Goal: Register for event/course

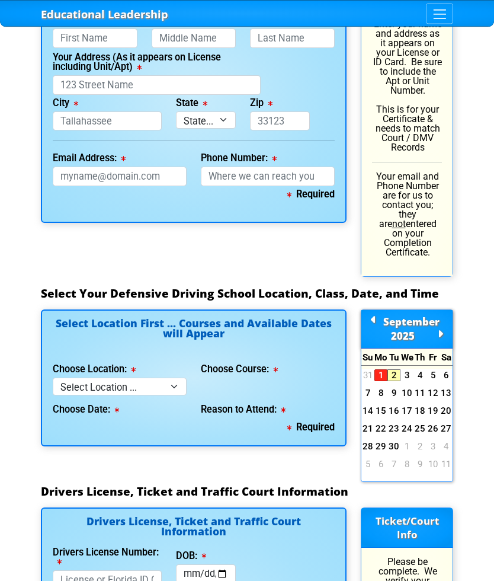
scroll to position [1117, 0]
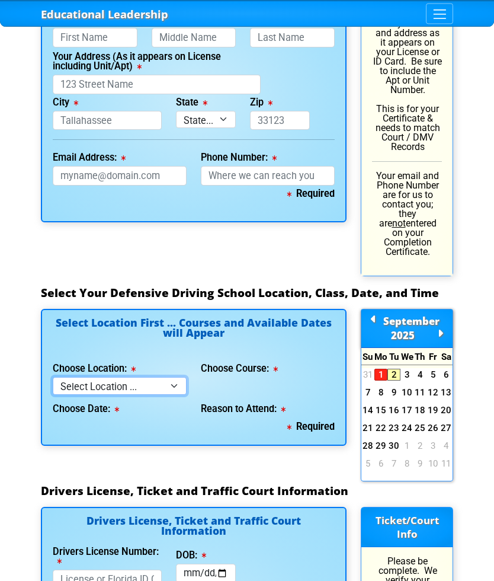
click at [177, 378] on select "Select Location ... Tampa Orlando Kissimmee [GEOGRAPHIC_DATA] - en español [GEO…" at bounding box center [120, 386] width 134 height 17
select select "2"
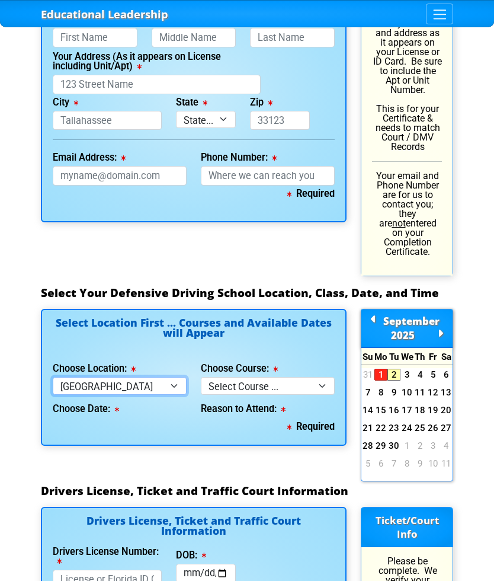
click at [175, 377] on select "Select Location ... Tampa Orlando Kissimmee [GEOGRAPHIC_DATA] - en español [GEO…" at bounding box center [120, 385] width 134 height 17
click at [330, 377] on select "Select Course ... 4 Hour BDI Class (Basic Course & TCAC) 4 Hour Under 25 Class …" at bounding box center [268, 385] width 134 height 17
select select "4"
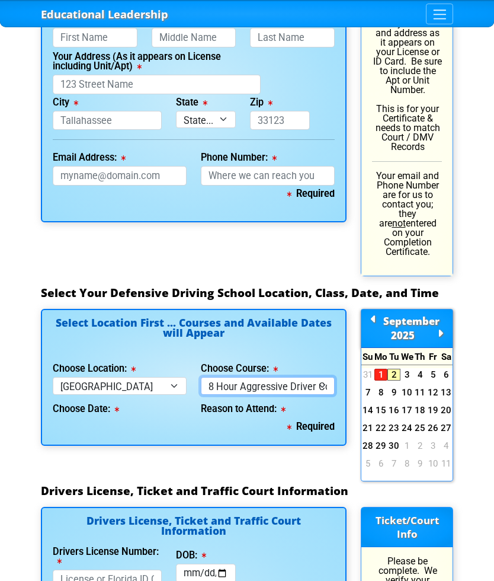
select select
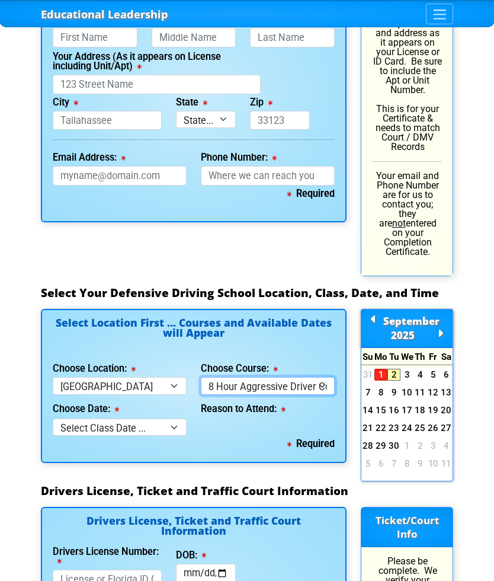
click at [327, 377] on select "Select Course ... 4 Hour BDI Class (Basic Course & TCAC) 4 Hour Under 25 Class …" at bounding box center [268, 385] width 134 height 17
select select "6"
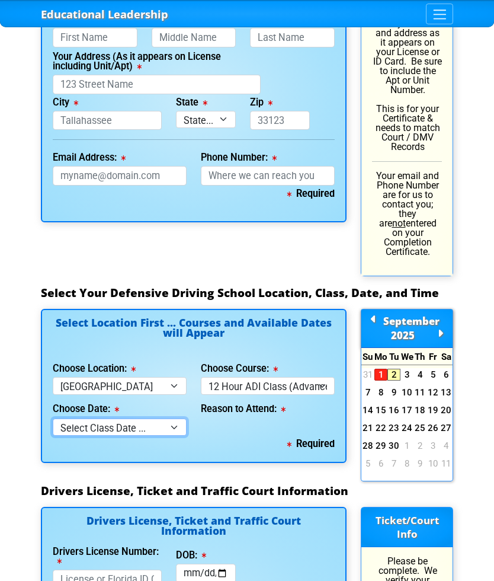
click at [180, 419] on select "Select Class Date ... [DATE] -- ([DATE] from 8:30am-8:30pm) [DATE] -- ([DATE] f…" at bounding box center [120, 427] width 134 height 17
select select "[DATE], 7"
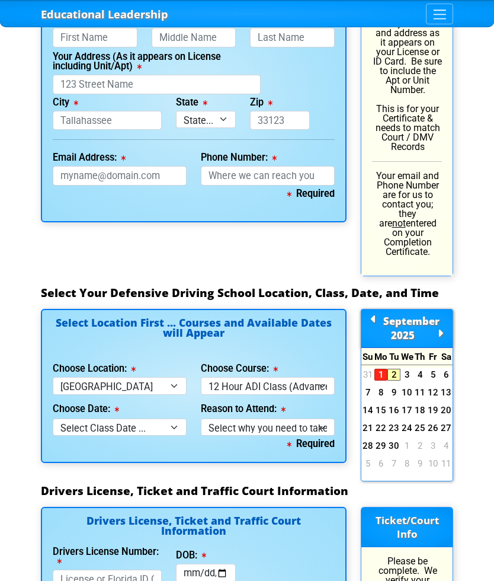
click at [267, 419] on select "Select why you need to take class ... Court Ordered by a Judge - 12 Hour Advanc…" at bounding box center [268, 427] width 134 height 17
select select "12 Hour ADI - Court Ordered"
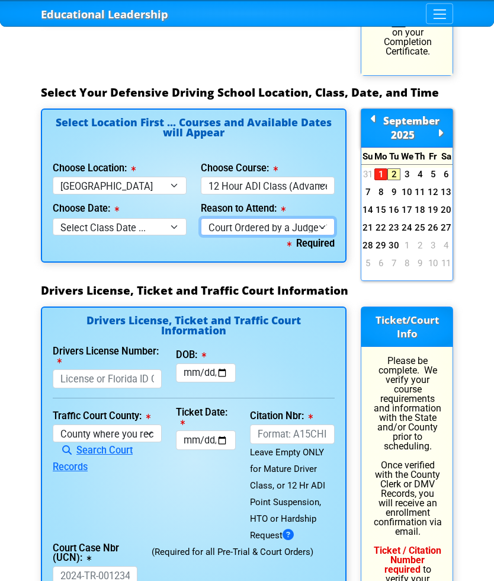
scroll to position [1318, 0]
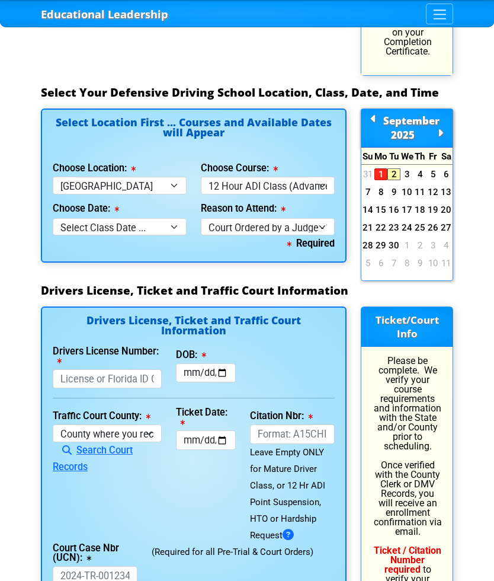
click at [446, 168] on link "6" at bounding box center [446, 174] width 13 height 12
click at [135, 218] on select "Select Class Date ... [DATE] -- ([DATE] from 8:30am-8:30pm) [DATE] -- ([DATE] f…" at bounding box center [120, 226] width 134 height 17
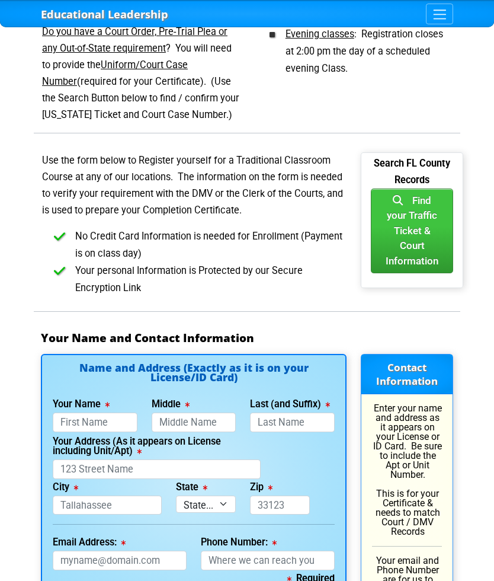
scroll to position [736, 0]
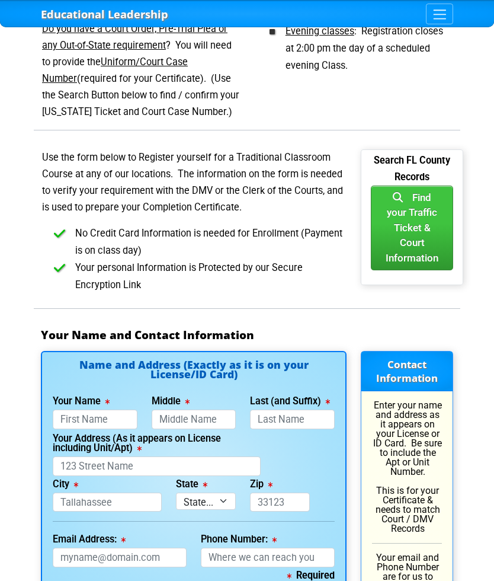
click at [400, 203] on button "Find your Traffic Ticket & Court Information" at bounding box center [412, 228] width 82 height 84
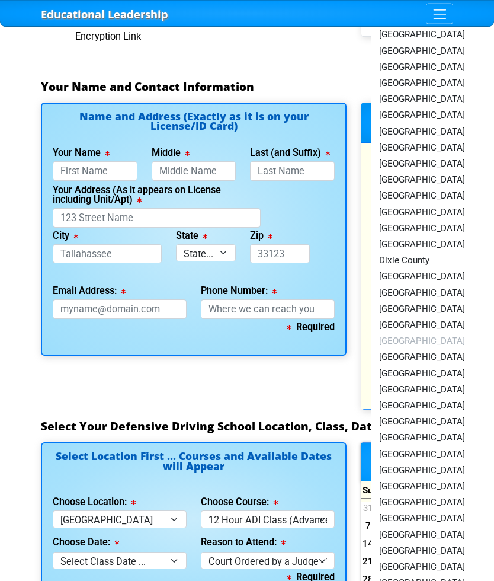
scroll to position [984, 0]
click at [394, 478] on link "[GEOGRAPHIC_DATA]" at bounding box center [447, 486] width 151 height 16
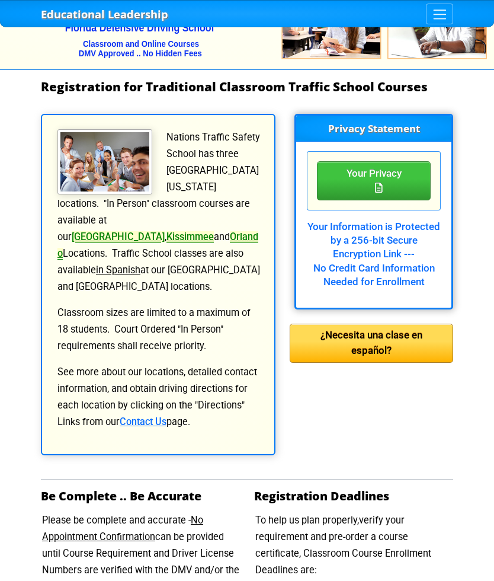
scroll to position [60, 0]
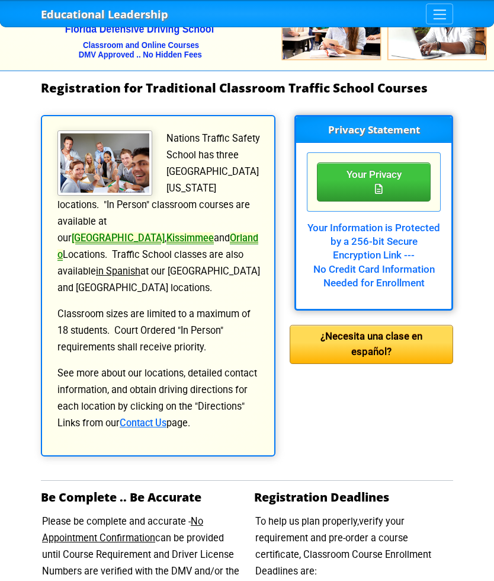
click at [165, 232] on link "[GEOGRAPHIC_DATA]" at bounding box center [118, 237] width 93 height 11
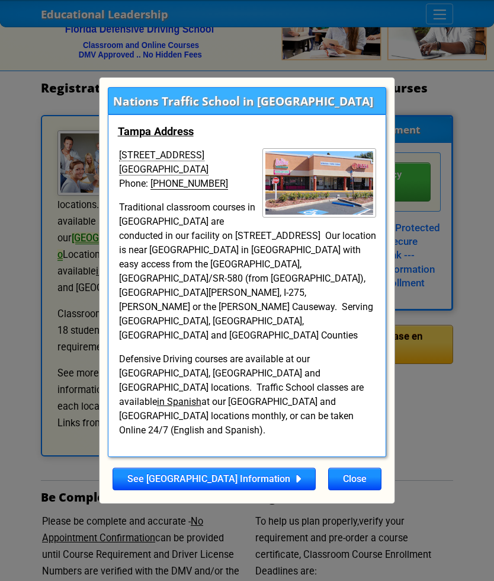
click at [230, 471] on link "See [GEOGRAPHIC_DATA] Information" at bounding box center [214, 479] width 203 height 23
